Goal: Obtain resource: Obtain resource

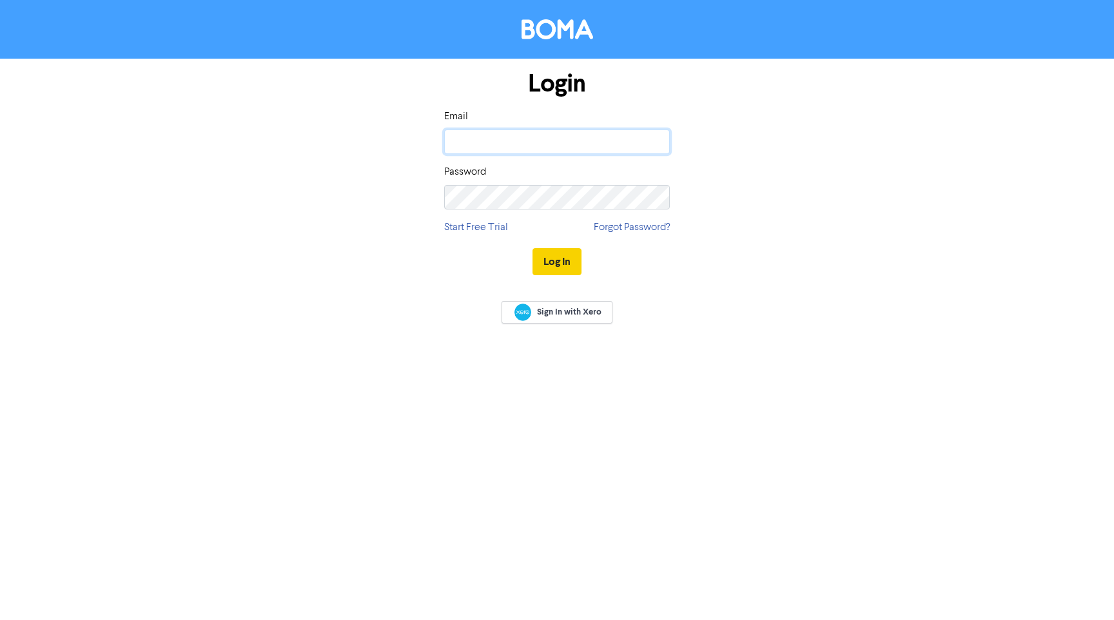
type input "[EMAIL_ADDRESS][DOMAIN_NAME]"
click at [550, 263] on button "Log In" at bounding box center [557, 261] width 49 height 27
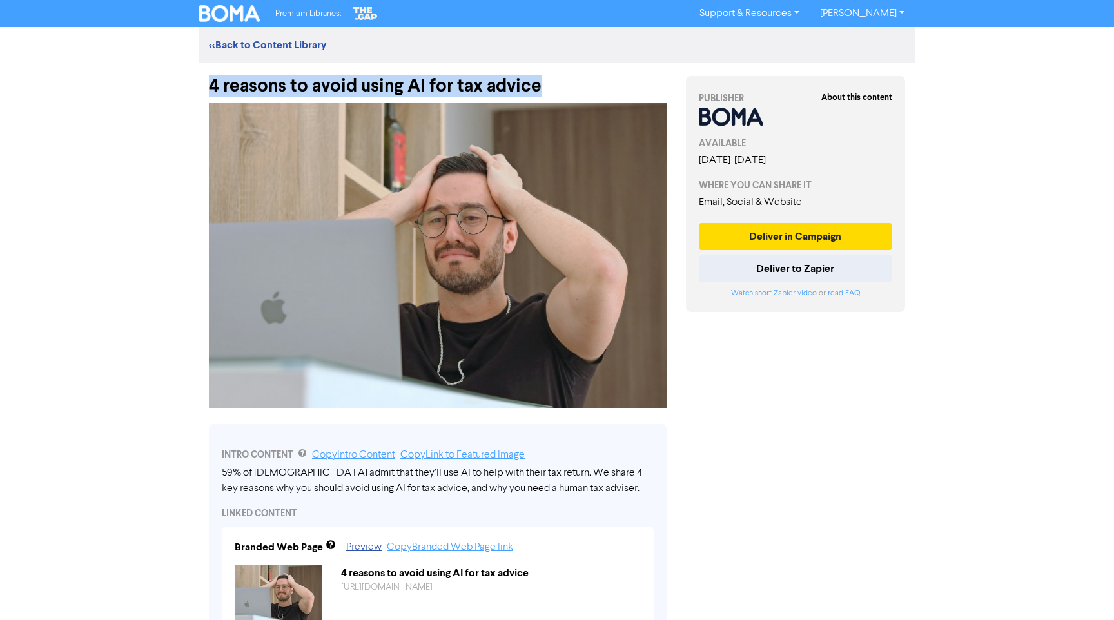
drag, startPoint x: 395, startPoint y: 85, endPoint x: 201, endPoint y: 84, distance: 194.7
click at [200, 84] on div "4 reasons to avoid using AI for tax advice" at bounding box center [437, 80] width 477 height 34
copy div "4 reasons to avoid using AI for tax advice"
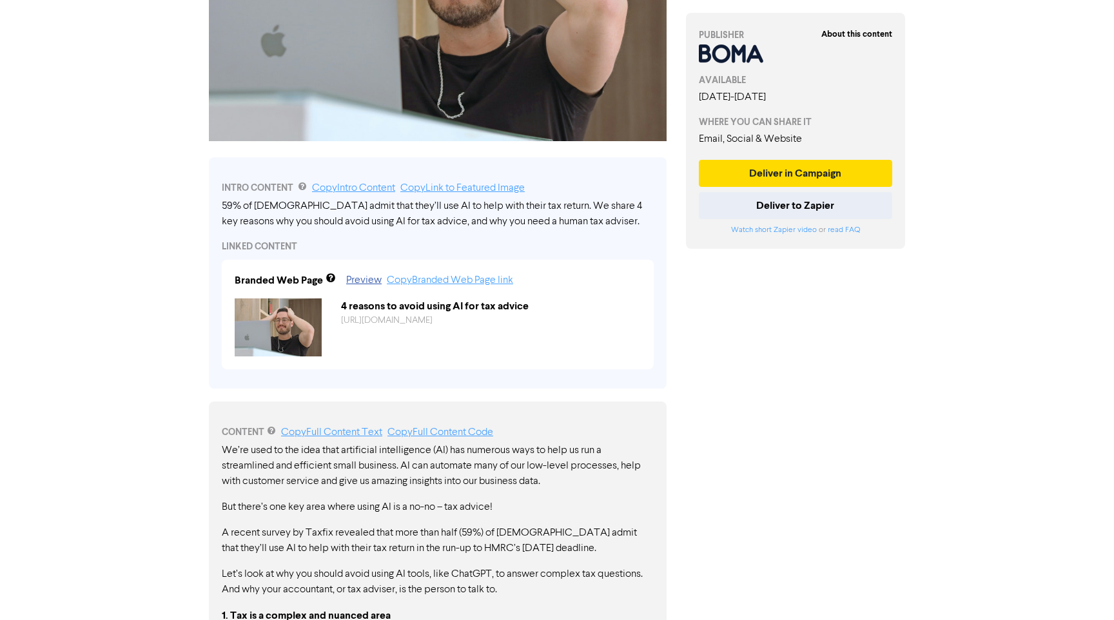
scroll to position [303, 0]
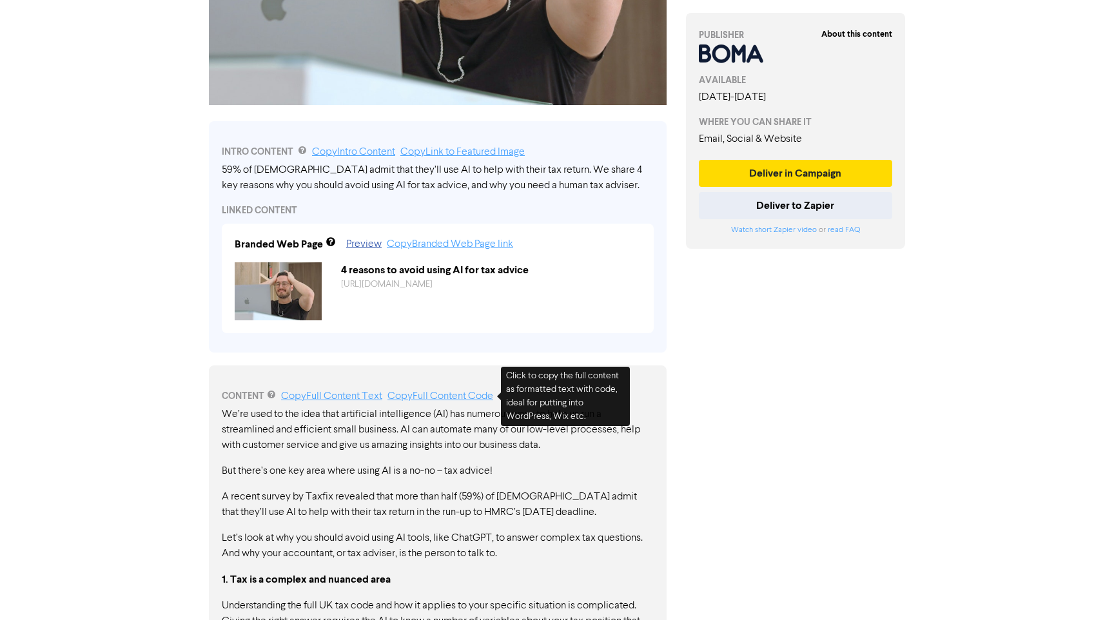
click at [437, 393] on link "Copy Full Content Code" at bounding box center [441, 396] width 106 height 10
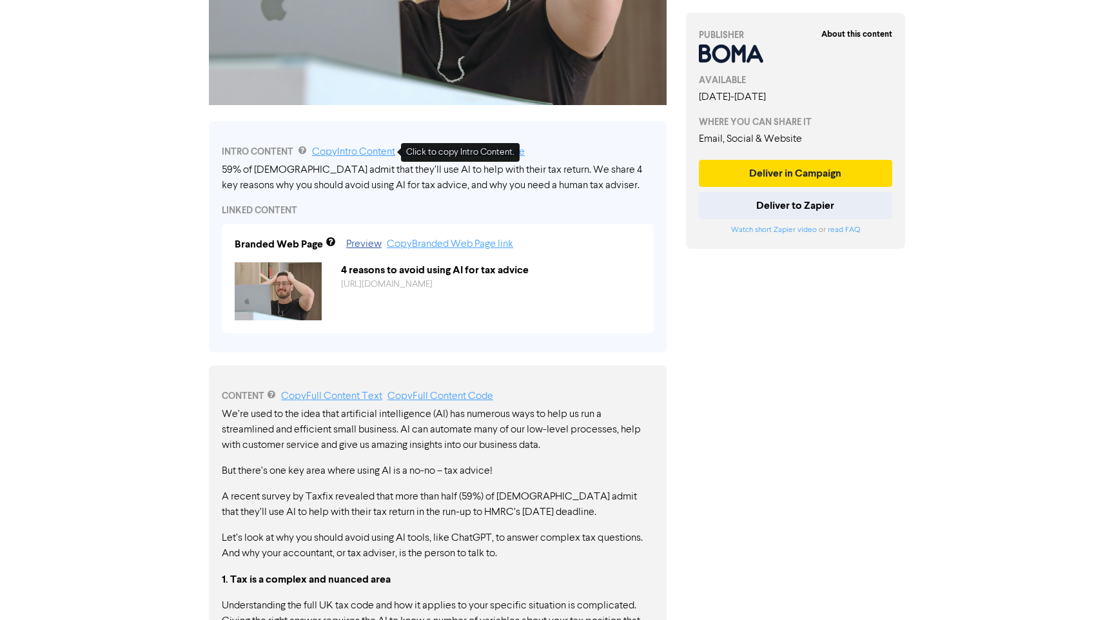
click at [344, 150] on link "Copy Intro Content" at bounding box center [353, 152] width 83 height 10
